Goal: Task Accomplishment & Management: Manage account settings

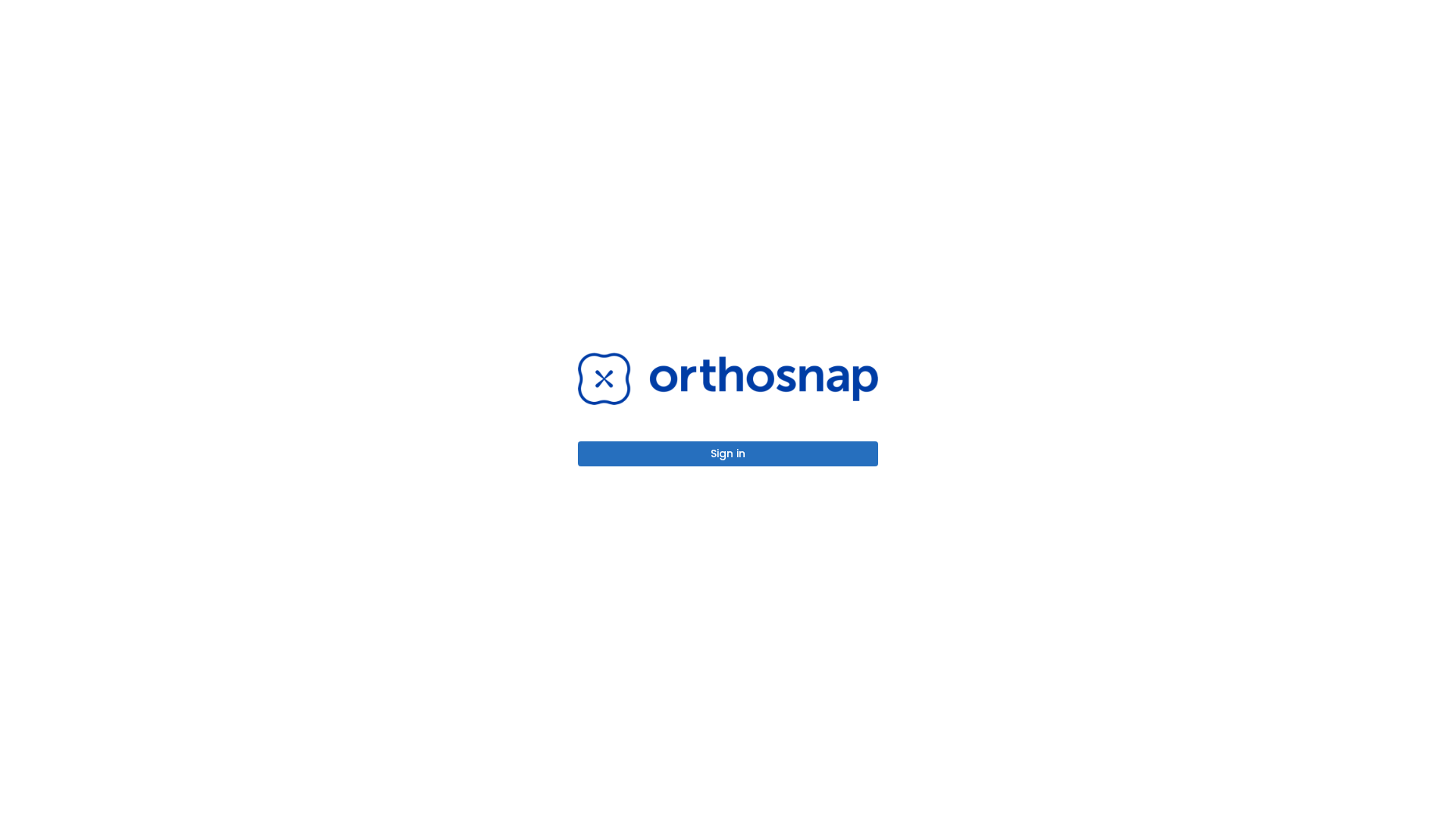
click at [728, 453] on button "Sign in" at bounding box center [728, 453] width 301 height 25
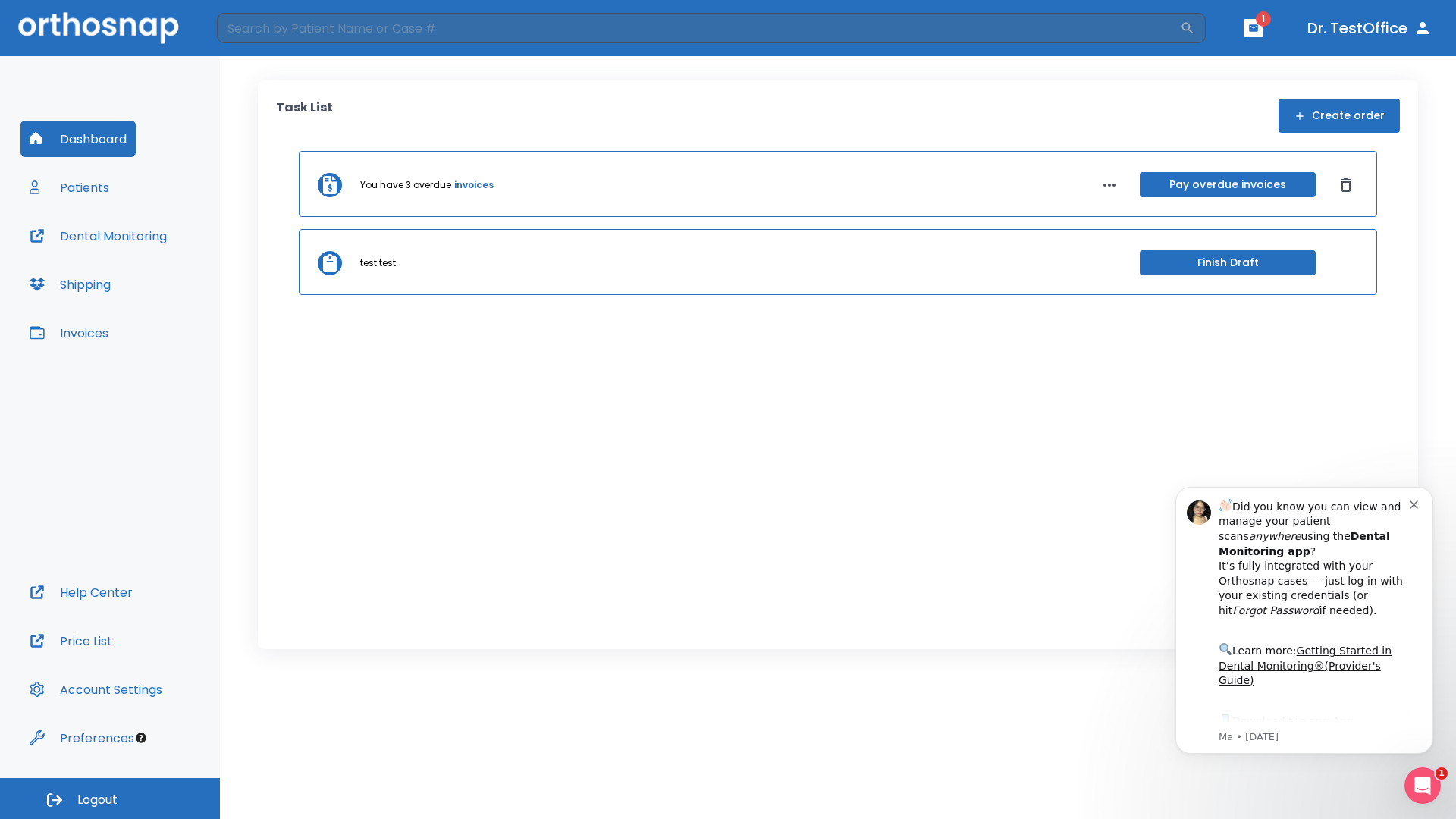
click at [110, 798] on span "Logout" at bounding box center [97, 800] width 41 height 17
